Goal: Task Accomplishment & Management: Manage account settings

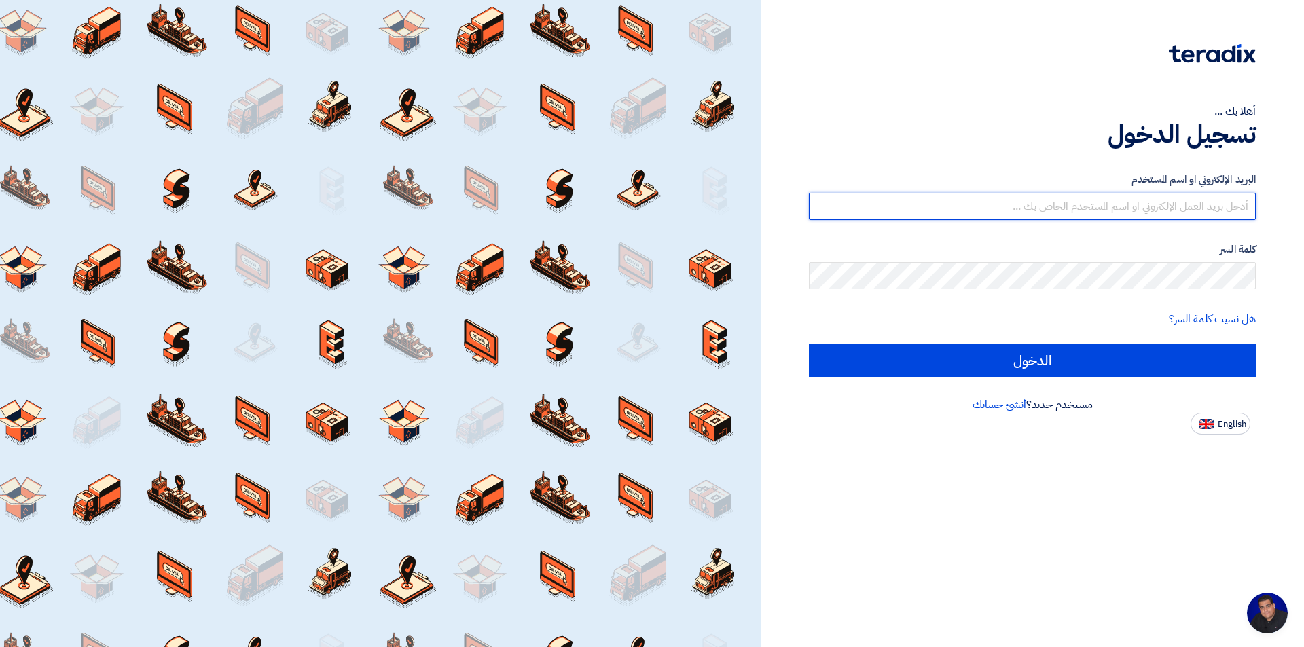
click at [1188, 199] on input "text" at bounding box center [1032, 206] width 447 height 27
type input "[EMAIL_ADDRESS][DOMAIN_NAME]"
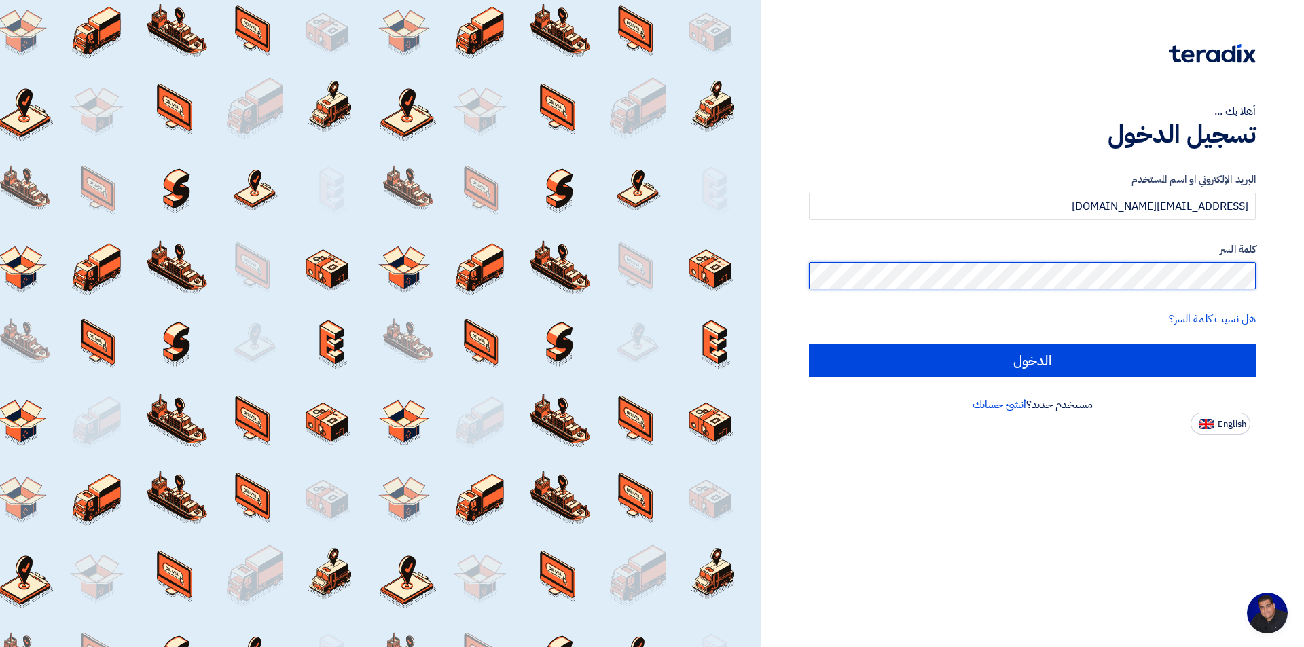
click at [809, 344] on input "الدخول" at bounding box center [1032, 361] width 447 height 34
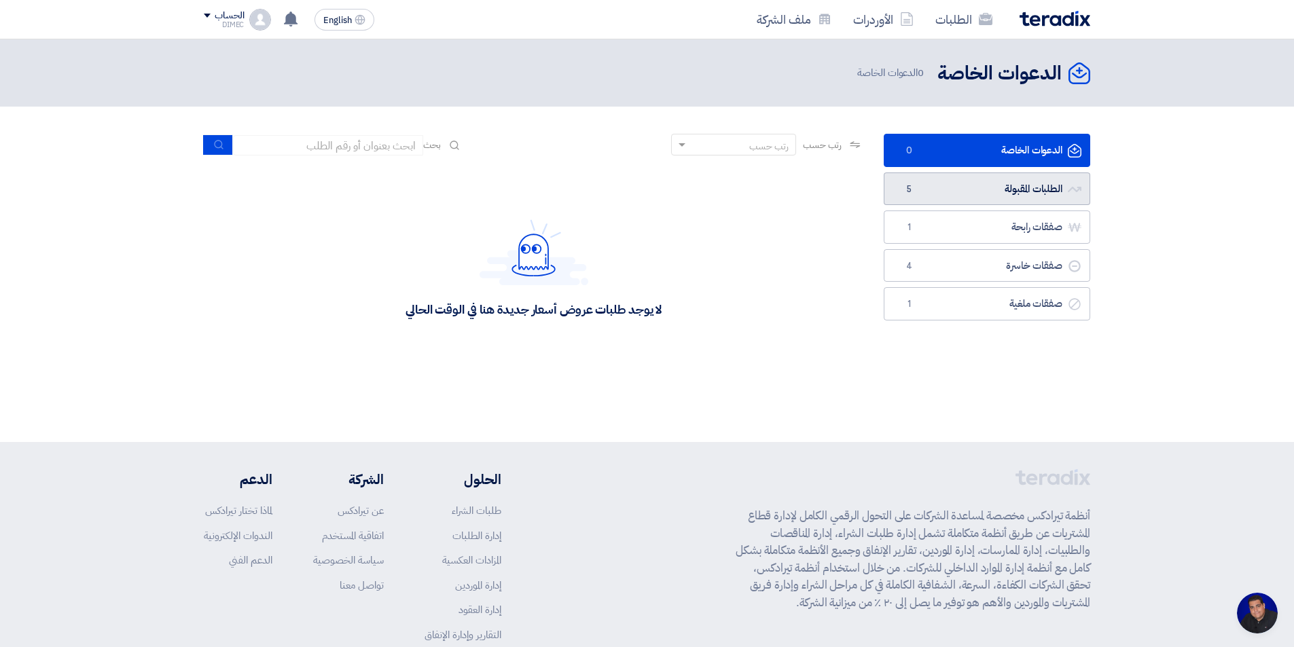
click at [1031, 192] on link "الطلبات المقبولة الطلبات المقبولة 5" at bounding box center [986, 188] width 206 height 33
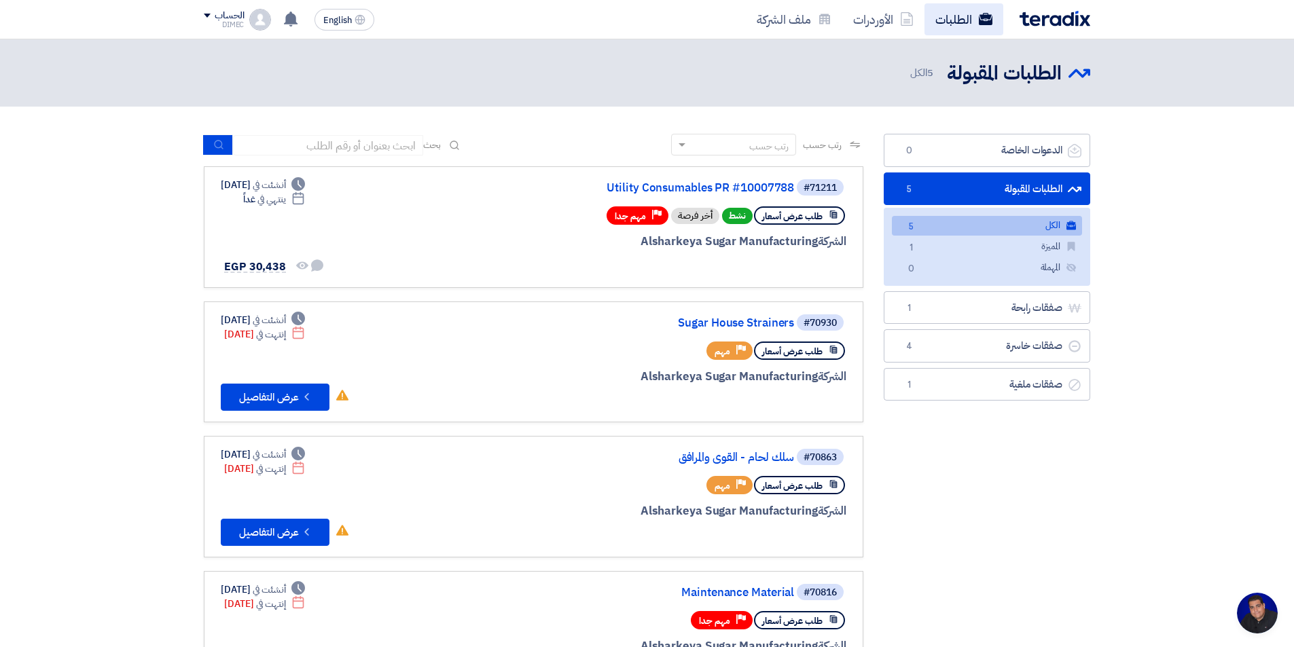
click at [971, 20] on link "الطلبات" at bounding box center [963, 19] width 79 height 32
